Goal: Task Accomplishment & Management: Manage account settings

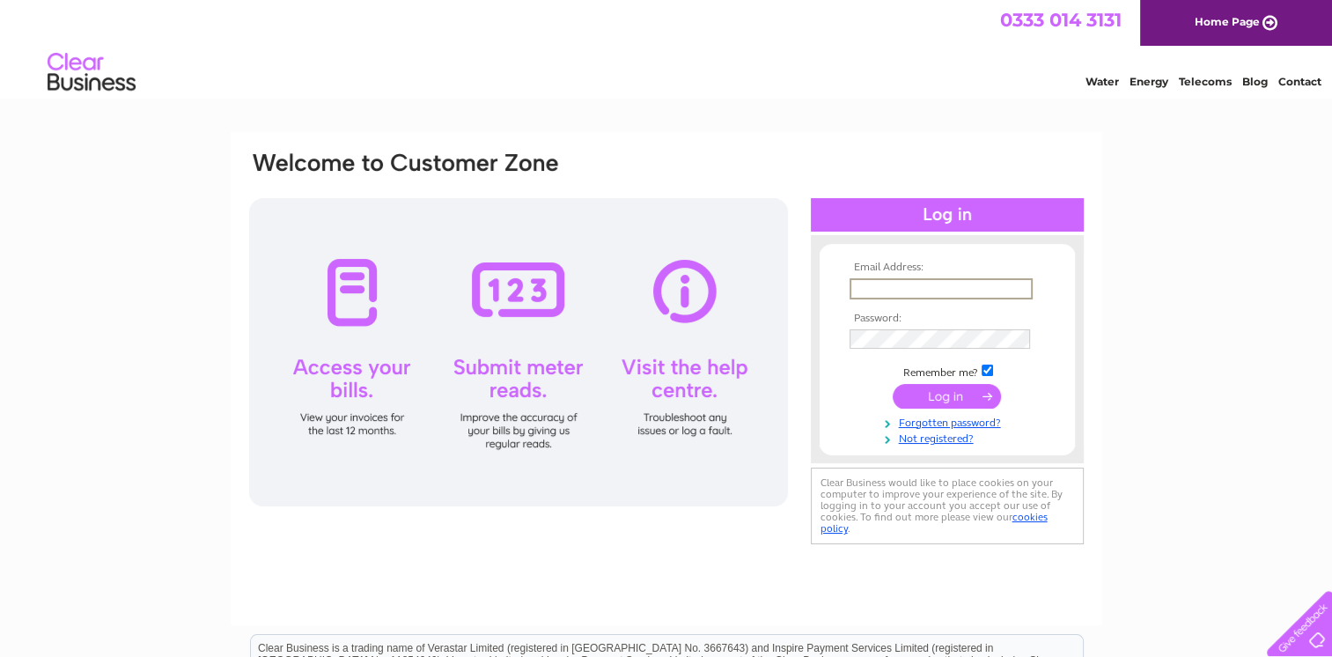
type input "[EMAIL_ADDRESS][DOMAIN_NAME]"
click at [893, 383] on input "submit" at bounding box center [947, 395] width 108 height 25
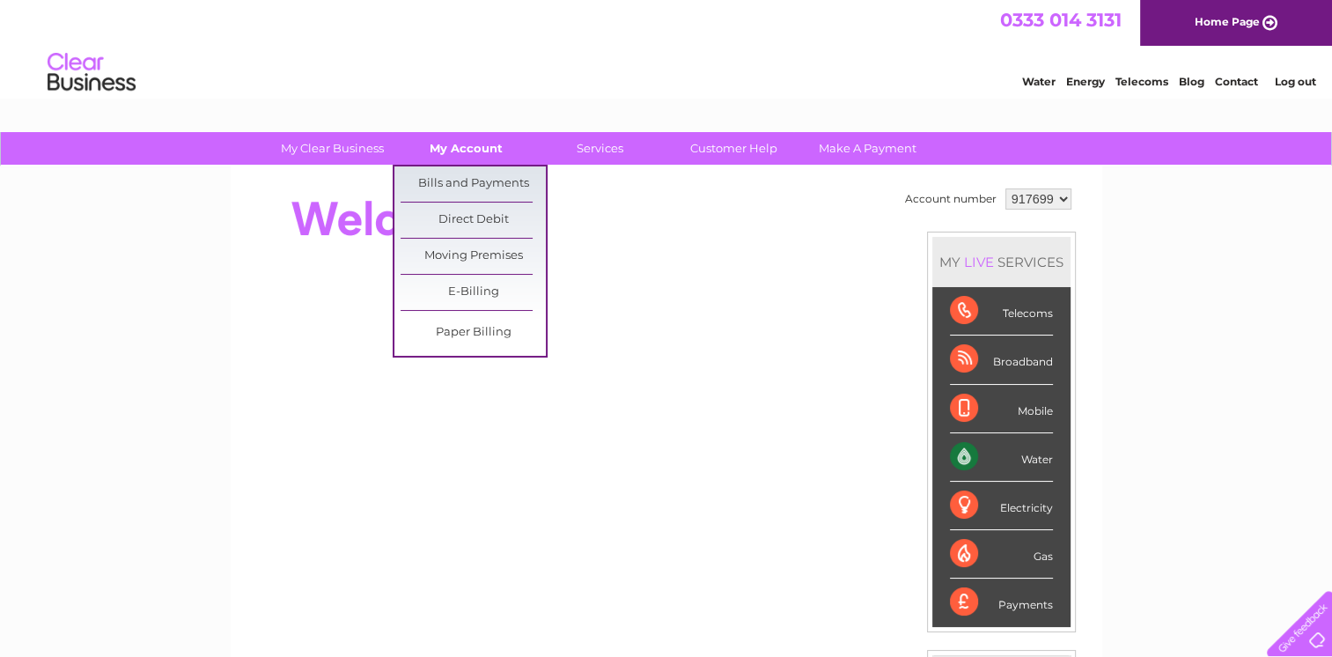
click at [483, 145] on link "My Account" at bounding box center [466, 148] width 145 height 33
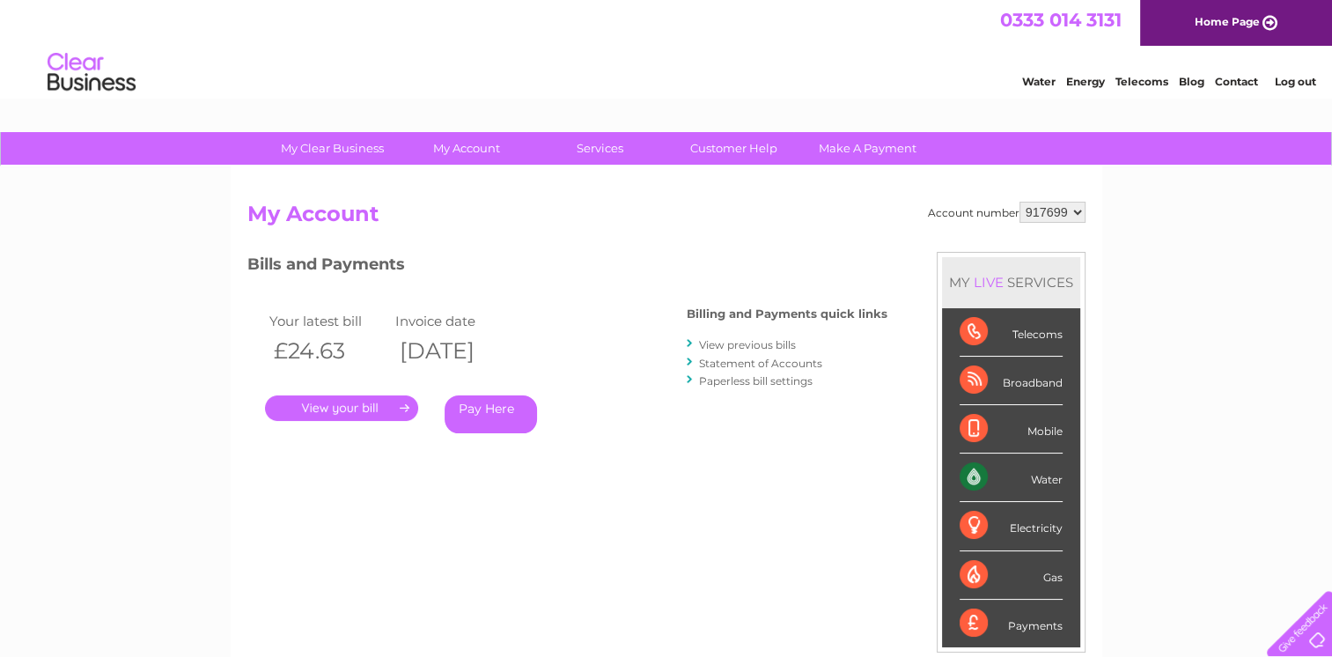
click at [356, 405] on link "." at bounding box center [341, 408] width 153 height 26
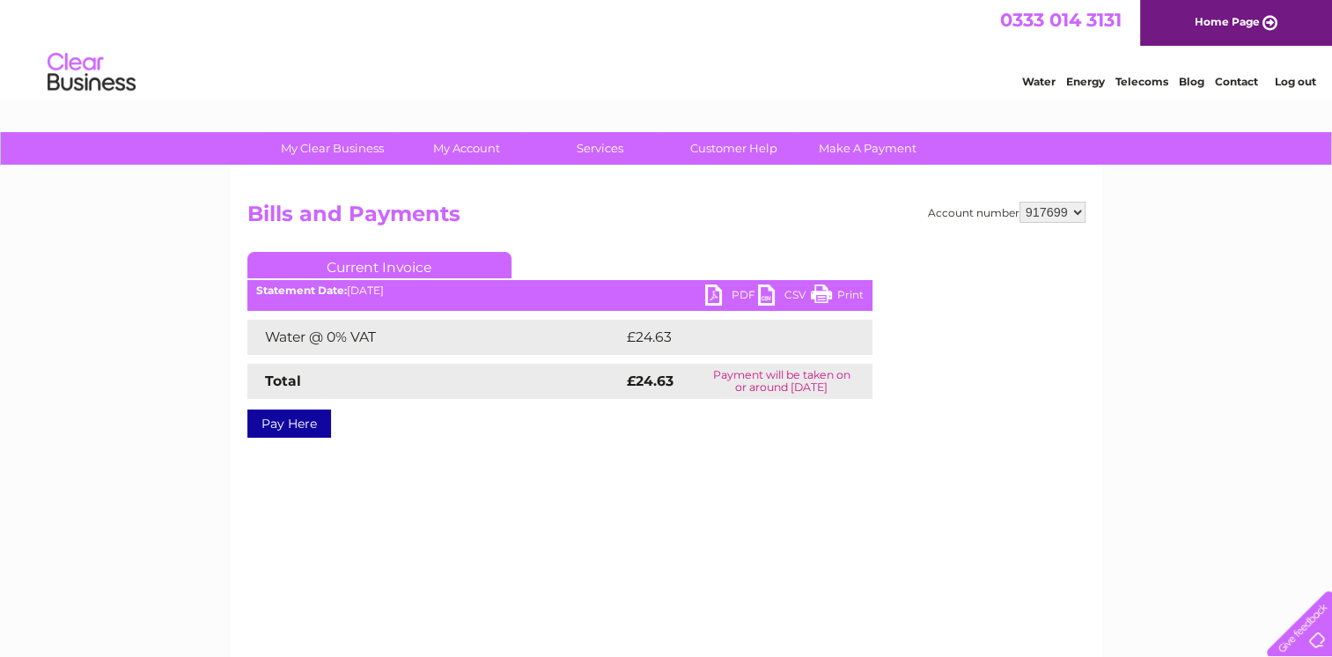
click at [715, 291] on link "PDF" at bounding box center [731, 297] width 53 height 26
click at [1286, 82] on link "Log out" at bounding box center [1294, 81] width 41 height 13
